Goal: Transaction & Acquisition: Purchase product/service

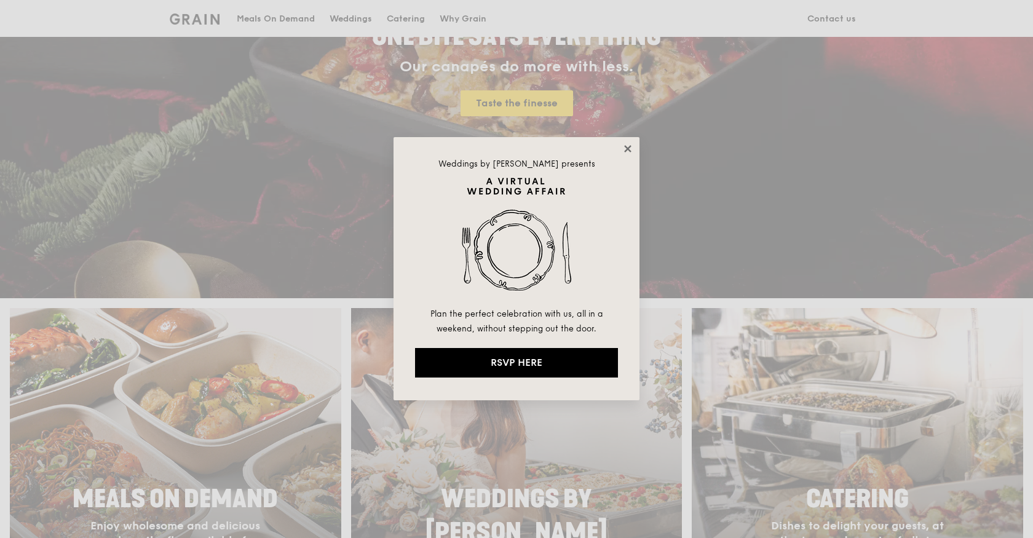
click at [626, 144] on icon at bounding box center [627, 148] width 11 height 11
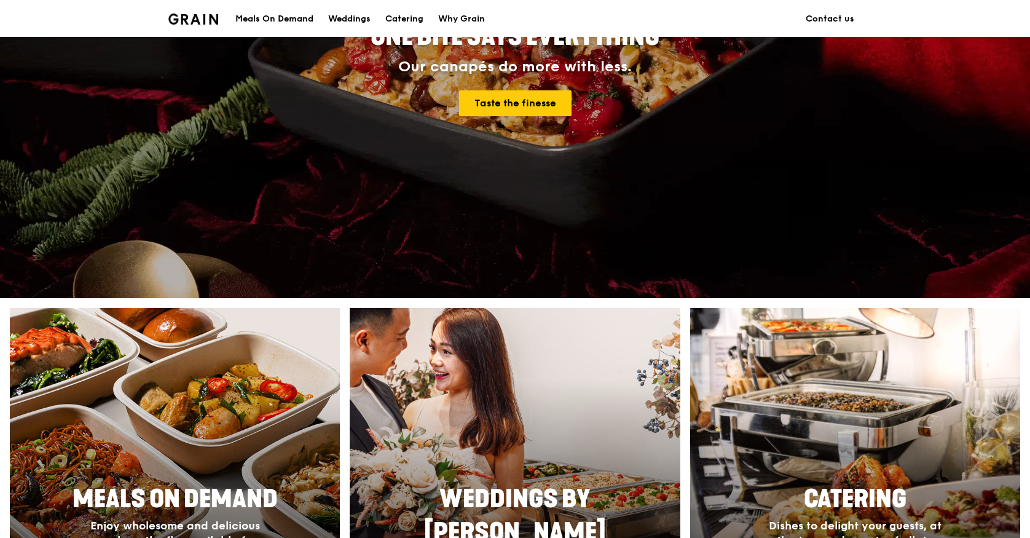
click at [290, 16] on div "Meals On Demand" at bounding box center [274, 19] width 78 height 37
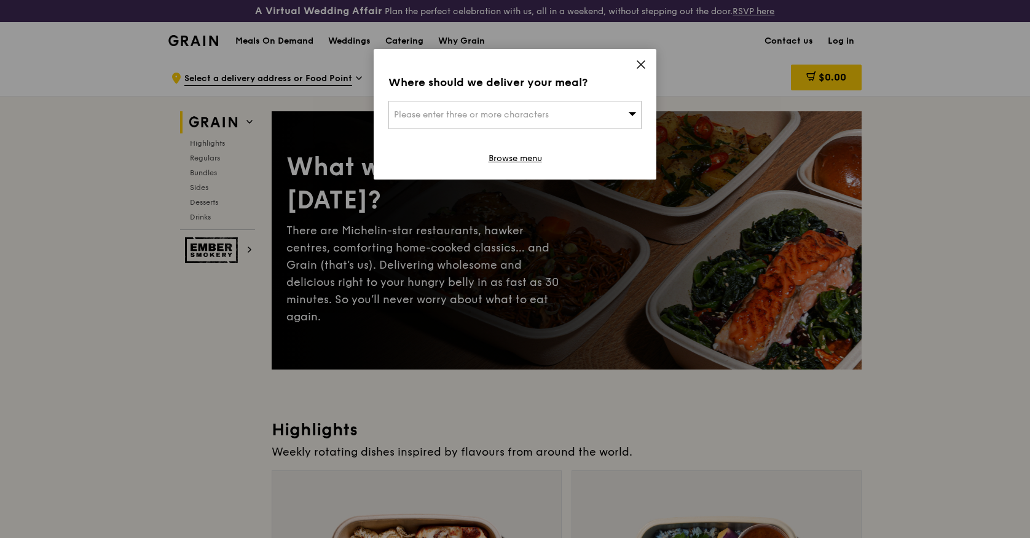
click at [605, 104] on div "Please enter three or more characters" at bounding box center [515, 115] width 253 height 28
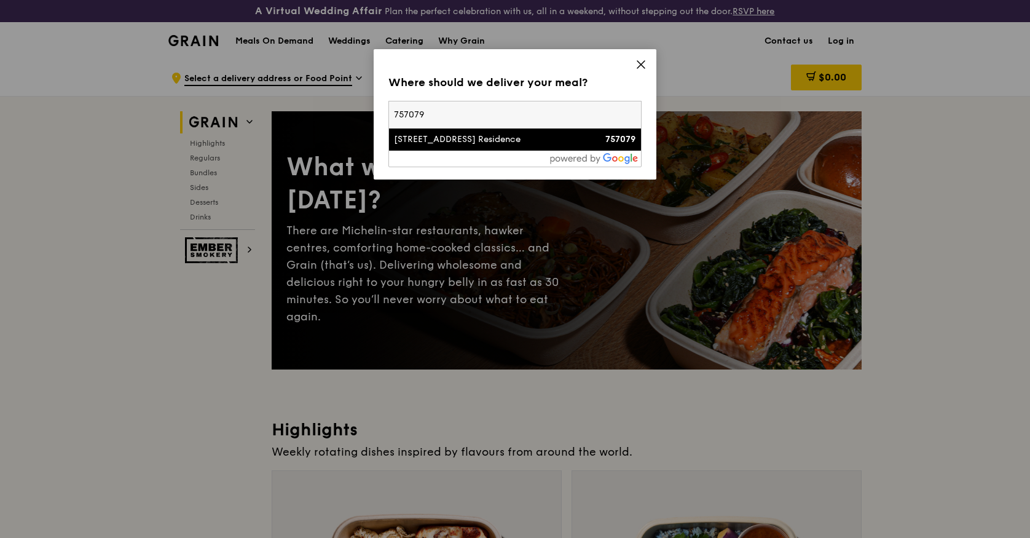
type input "757079"
click at [471, 142] on div "25 Canberra Crescent, Provence Residence" at bounding box center [485, 139] width 182 height 12
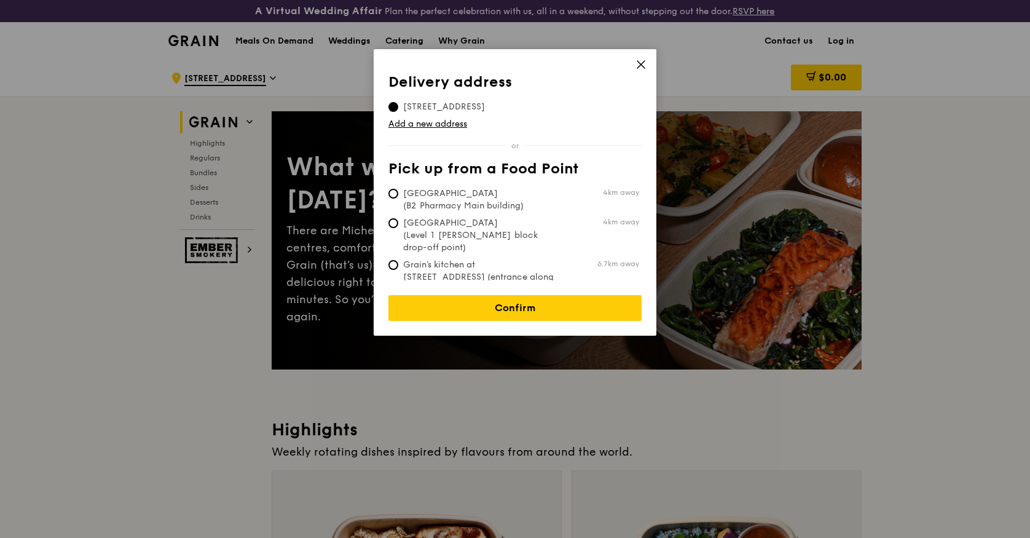
click at [457, 202] on span "Tan Tock Seng Hospital (B2 Pharmacy Main building)" at bounding box center [480, 199] width 183 height 25
click at [398, 199] on input "Tan Tock Seng Hospital (B2 Pharmacy Main building) 4km away" at bounding box center [394, 194] width 10 height 10
radio input "true"
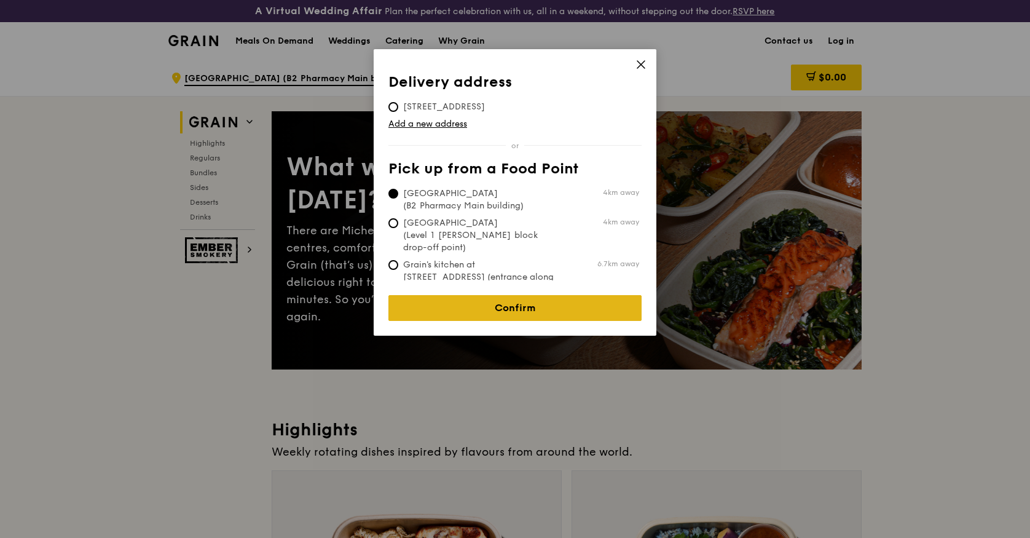
click at [445, 304] on link "Confirm" at bounding box center [515, 308] width 253 height 26
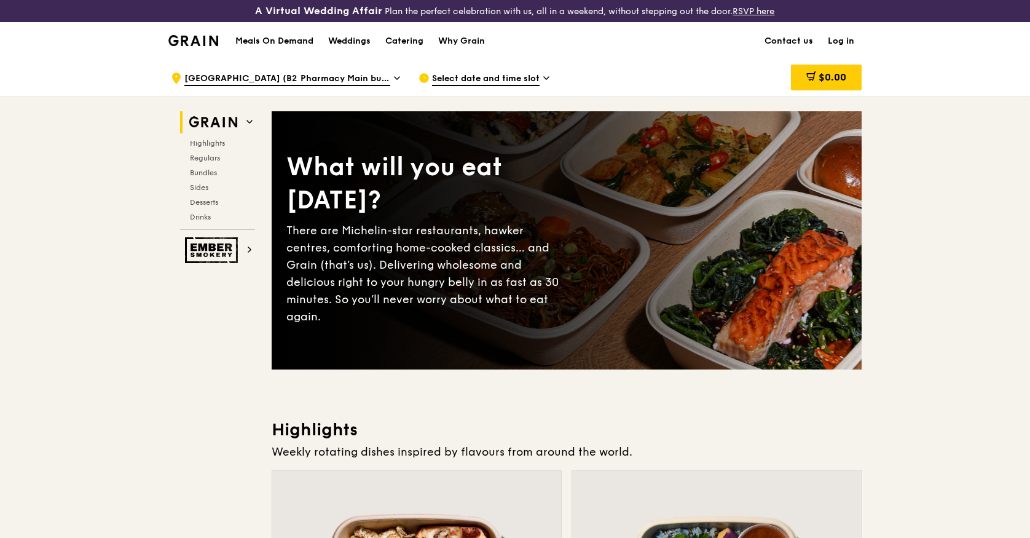
click at [516, 73] on span "Select date and time slot" at bounding box center [486, 80] width 108 height 14
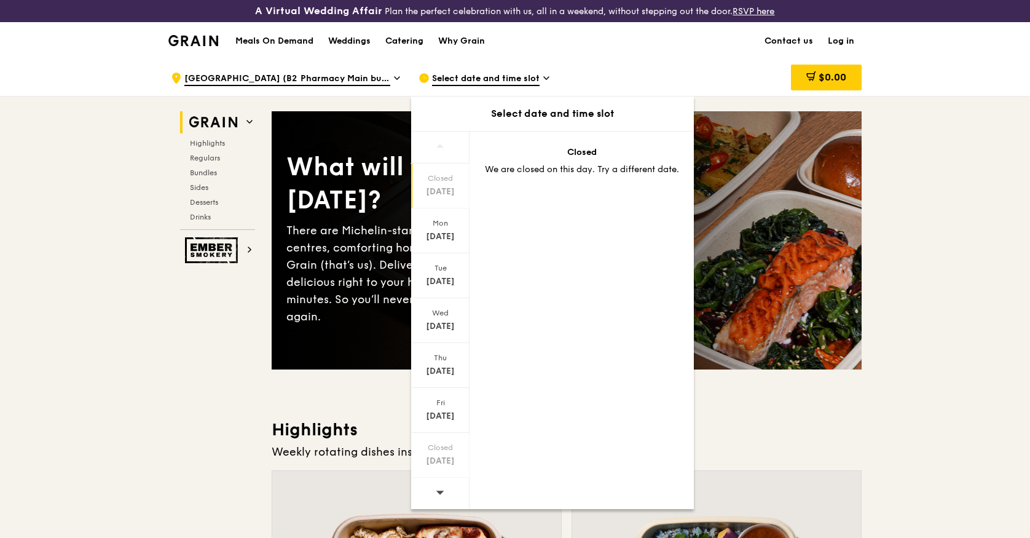
click at [383, 77] on span "Tan Tock Seng Hospital (B2 Pharmacy Main building)" at bounding box center [287, 80] width 206 height 14
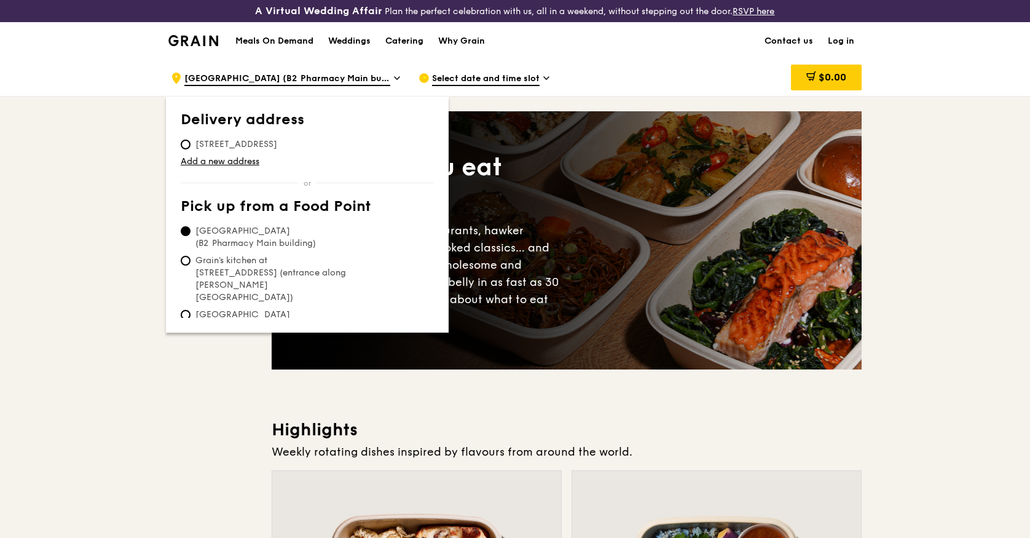
click at [223, 144] on span "25 Canberra Crescent, 757079" at bounding box center [236, 144] width 111 height 12
click at [191, 144] on input "25 Canberra Crescent, 757079" at bounding box center [186, 145] width 10 height 10
radio input "true"
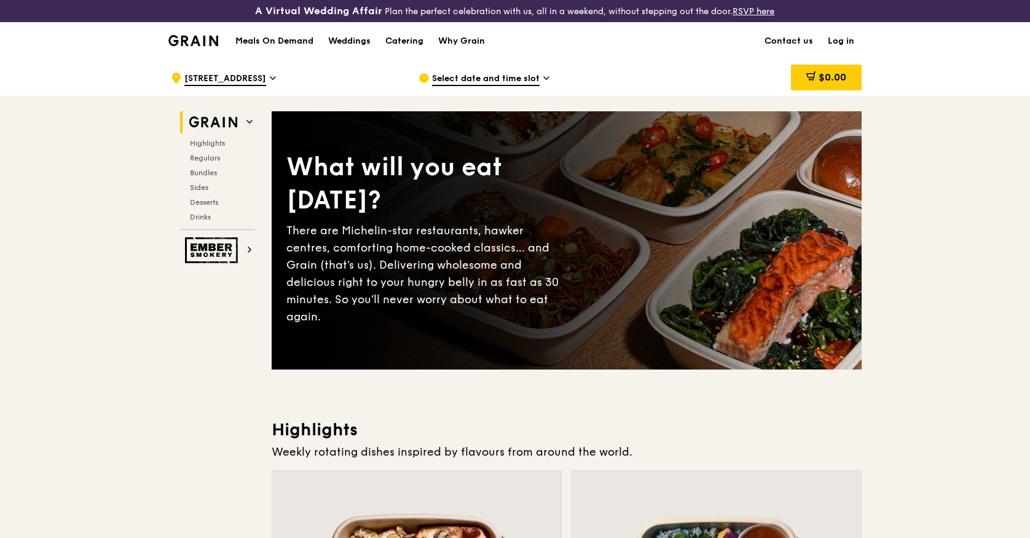
click at [488, 76] on span "Select date and time slot" at bounding box center [486, 80] width 108 height 14
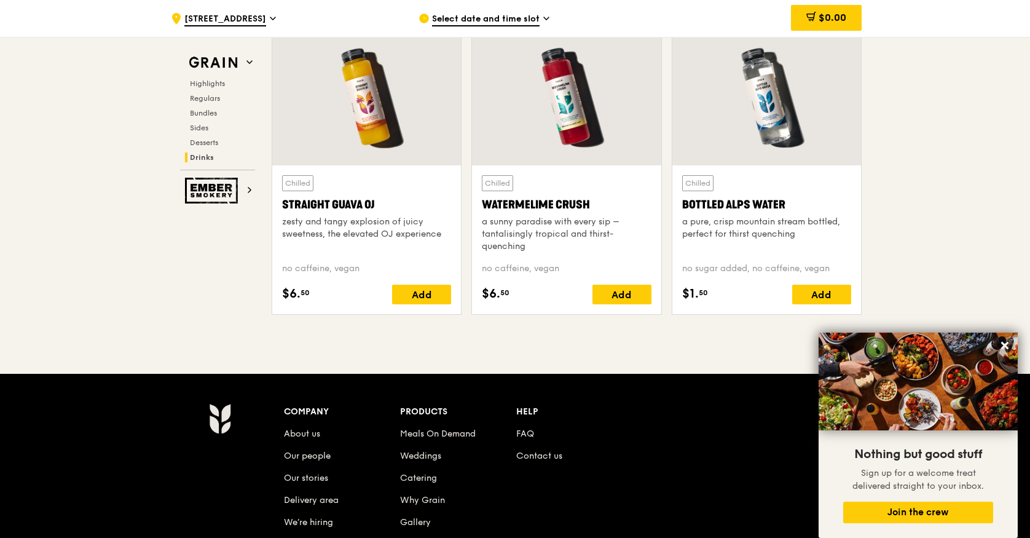
scroll to position [5137, 0]
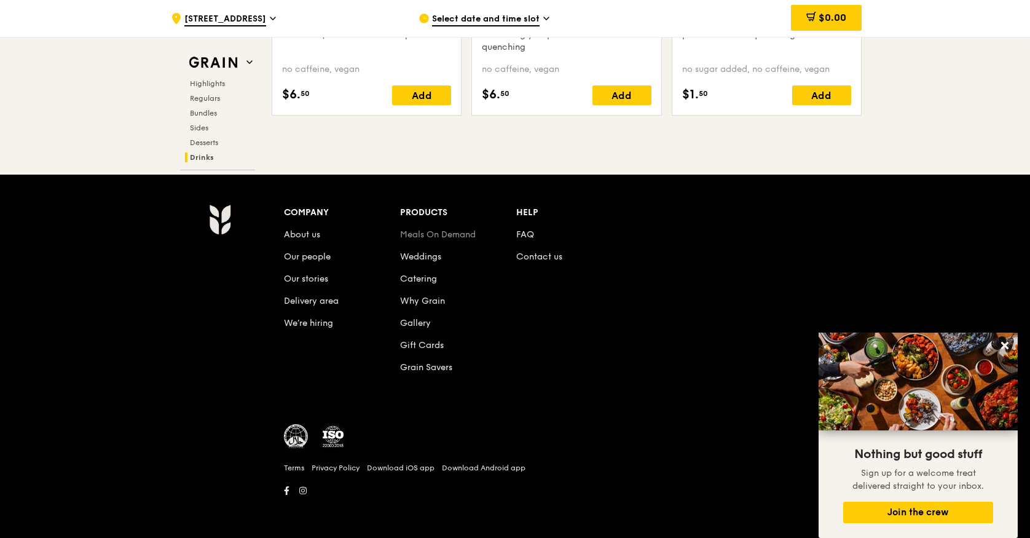
click at [453, 235] on link "Meals On Demand" at bounding box center [438, 234] width 76 height 10
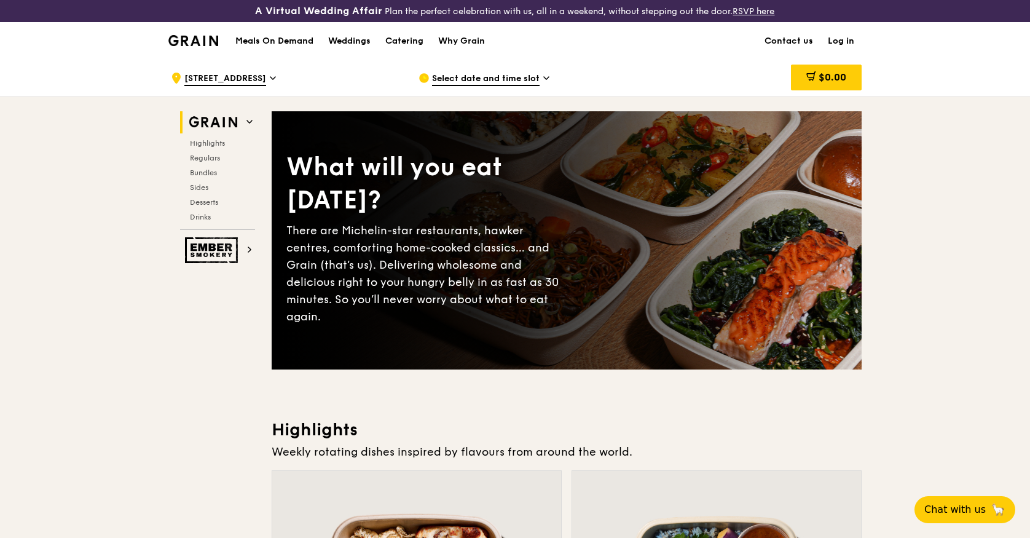
click at [532, 77] on span "Select date and time slot" at bounding box center [486, 80] width 108 height 14
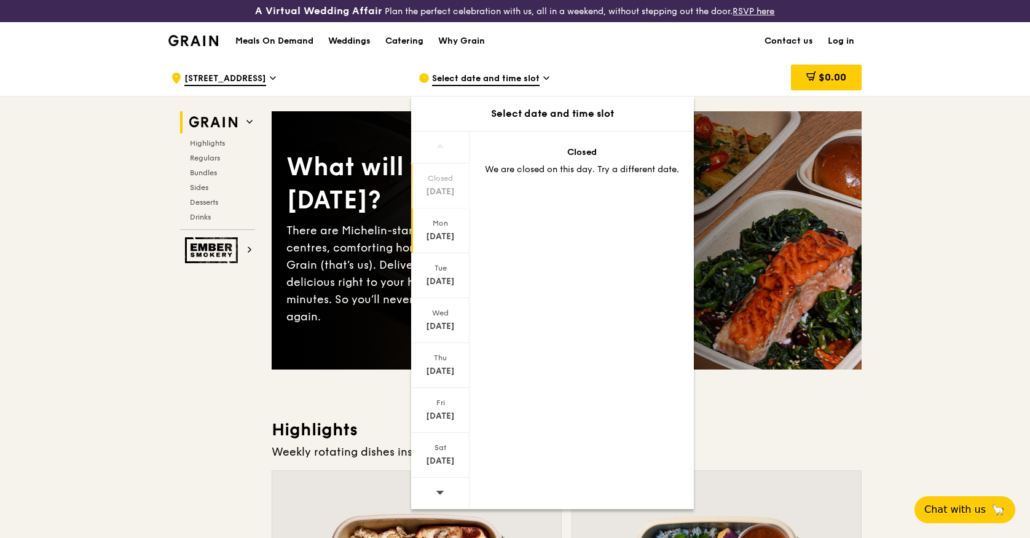
click at [432, 228] on div "[DATE]" at bounding box center [440, 230] width 58 height 45
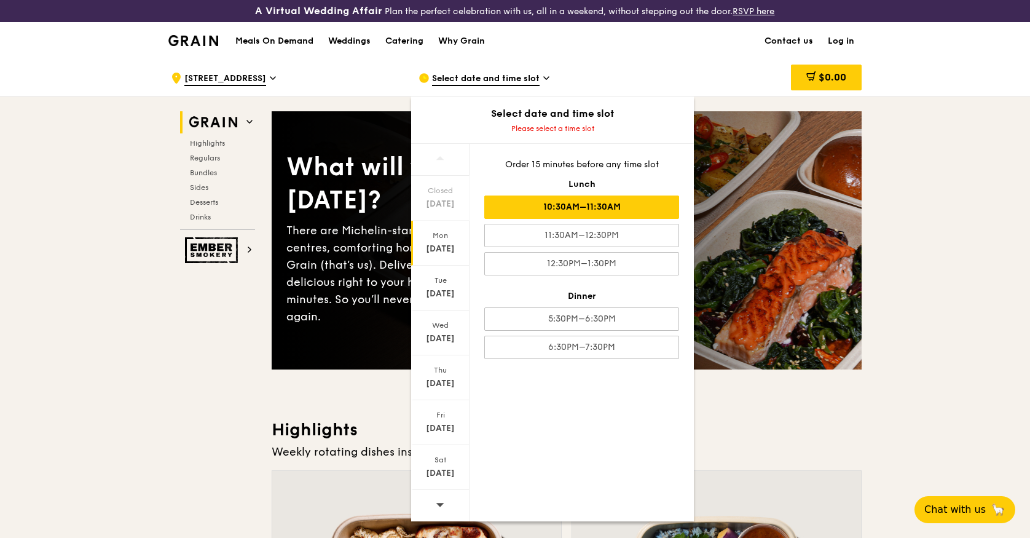
click at [566, 207] on div "10:30AM–11:30AM" at bounding box center [581, 206] width 195 height 23
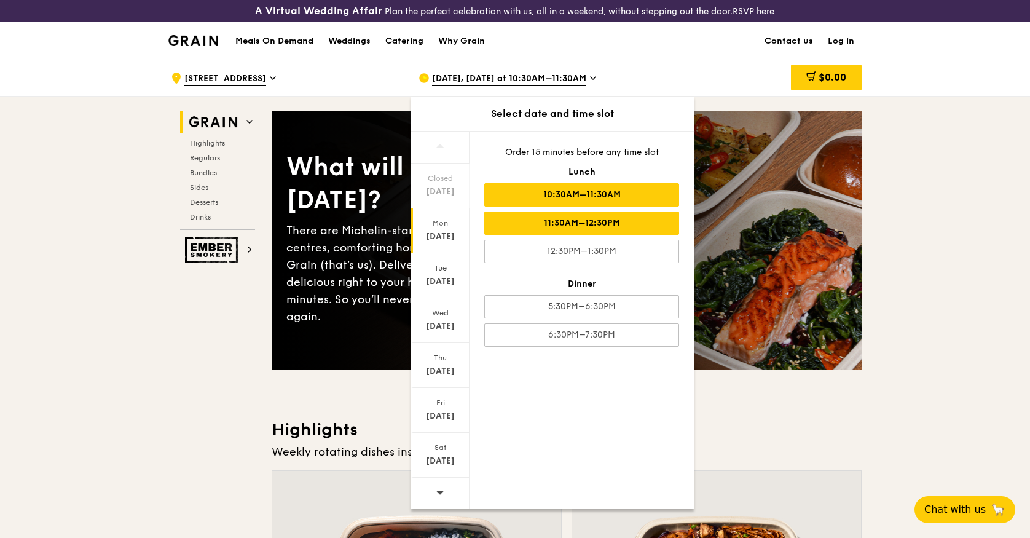
click at [543, 212] on div "11:30AM–12:30PM" at bounding box center [581, 222] width 195 height 23
click at [562, 189] on div "10:30AM–11:30AM" at bounding box center [581, 194] width 195 height 23
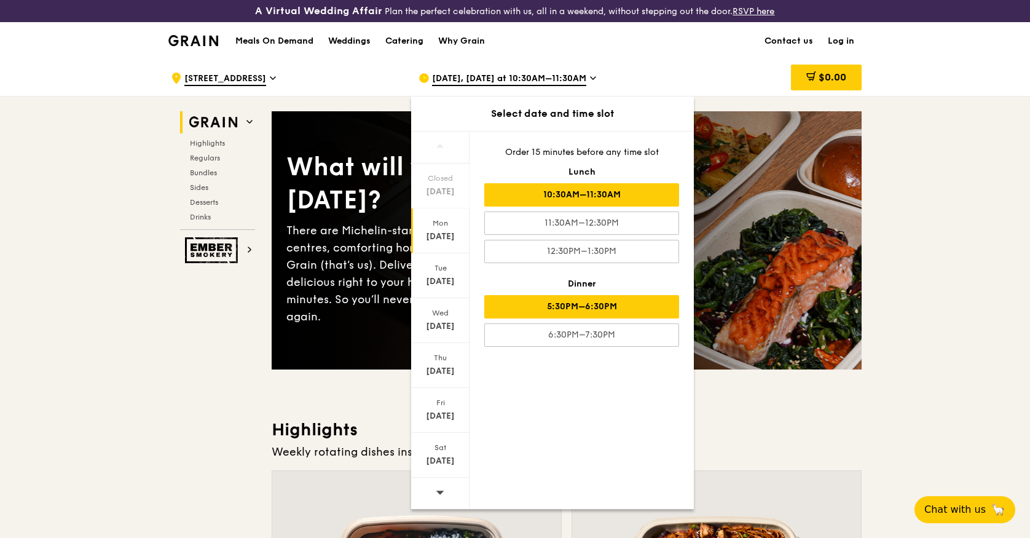
click at [566, 306] on div "5:30PM–6:30PM" at bounding box center [581, 306] width 195 height 23
click at [561, 197] on div "10:30AM–11:30AM" at bounding box center [581, 194] width 195 height 23
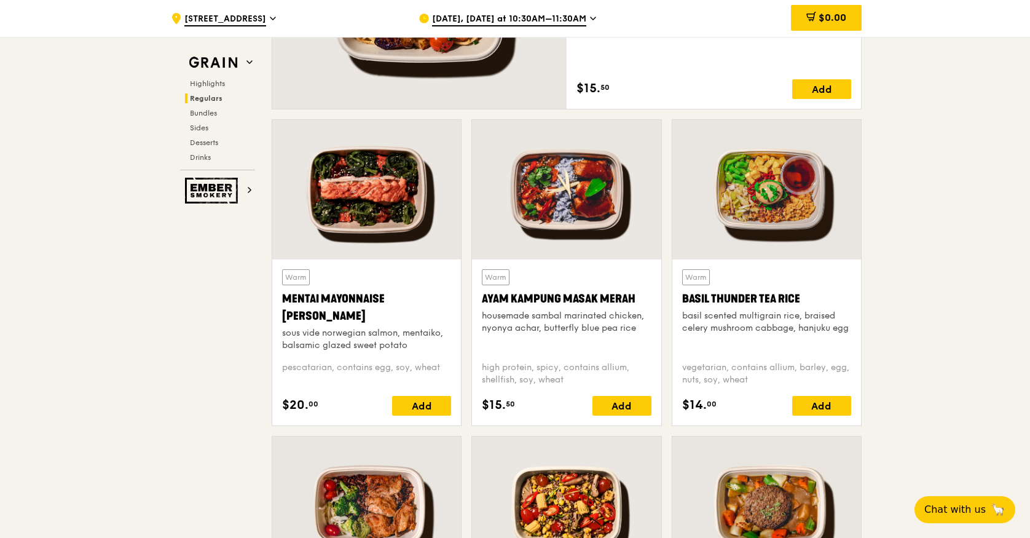
scroll to position [1032, 0]
